Goal: Information Seeking & Learning: Learn about a topic

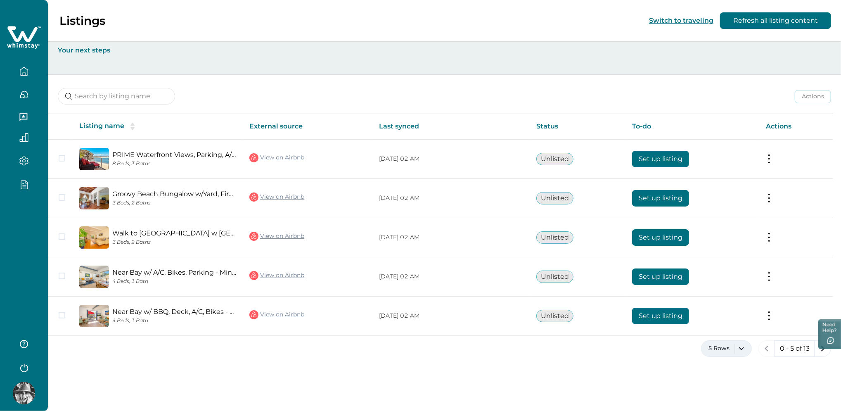
click at [731, 351] on button "5 Rows" at bounding box center [726, 348] width 51 height 17
click at [722, 328] on button "100 Rows" at bounding box center [726, 324] width 43 height 17
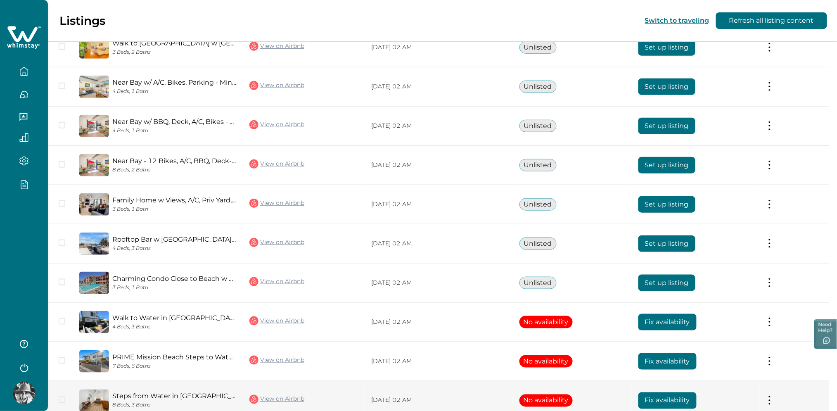
scroll to position [273, 0]
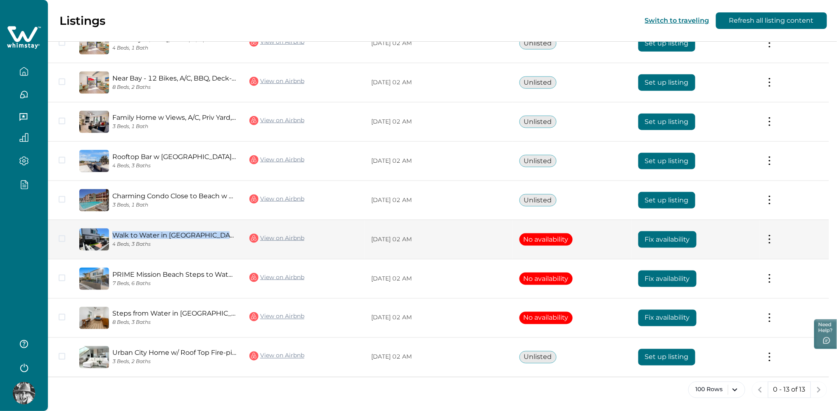
drag, startPoint x: 116, startPoint y: 219, endPoint x: 233, endPoint y: 238, distance: 117.9
click at [233, 238] on td "Walk to Water in [GEOGRAPHIC_DATA] w Parking | Patio 4 Beds, 3 Baths" at bounding box center [158, 239] width 170 height 39
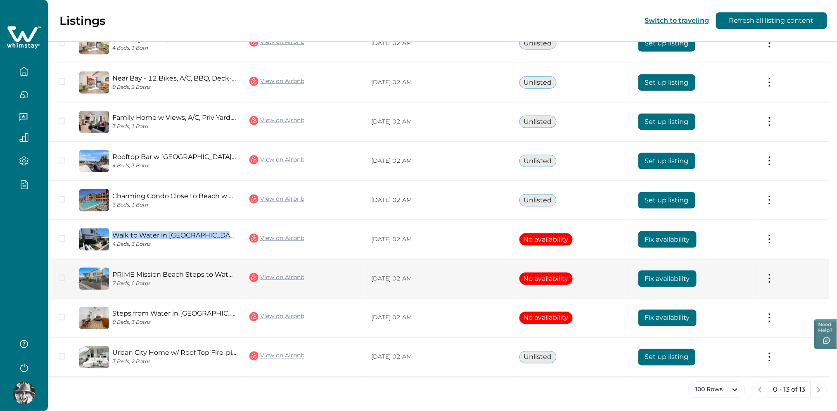
copy link "Walk to Water in [GEOGRAPHIC_DATA] w [GEOGRAPHIC_DATA]"
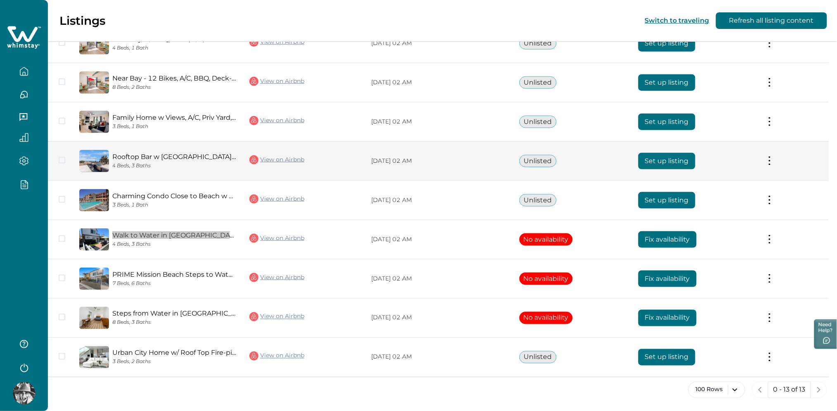
scroll to position [250, 0]
